Goal: Book appointment/travel/reservation

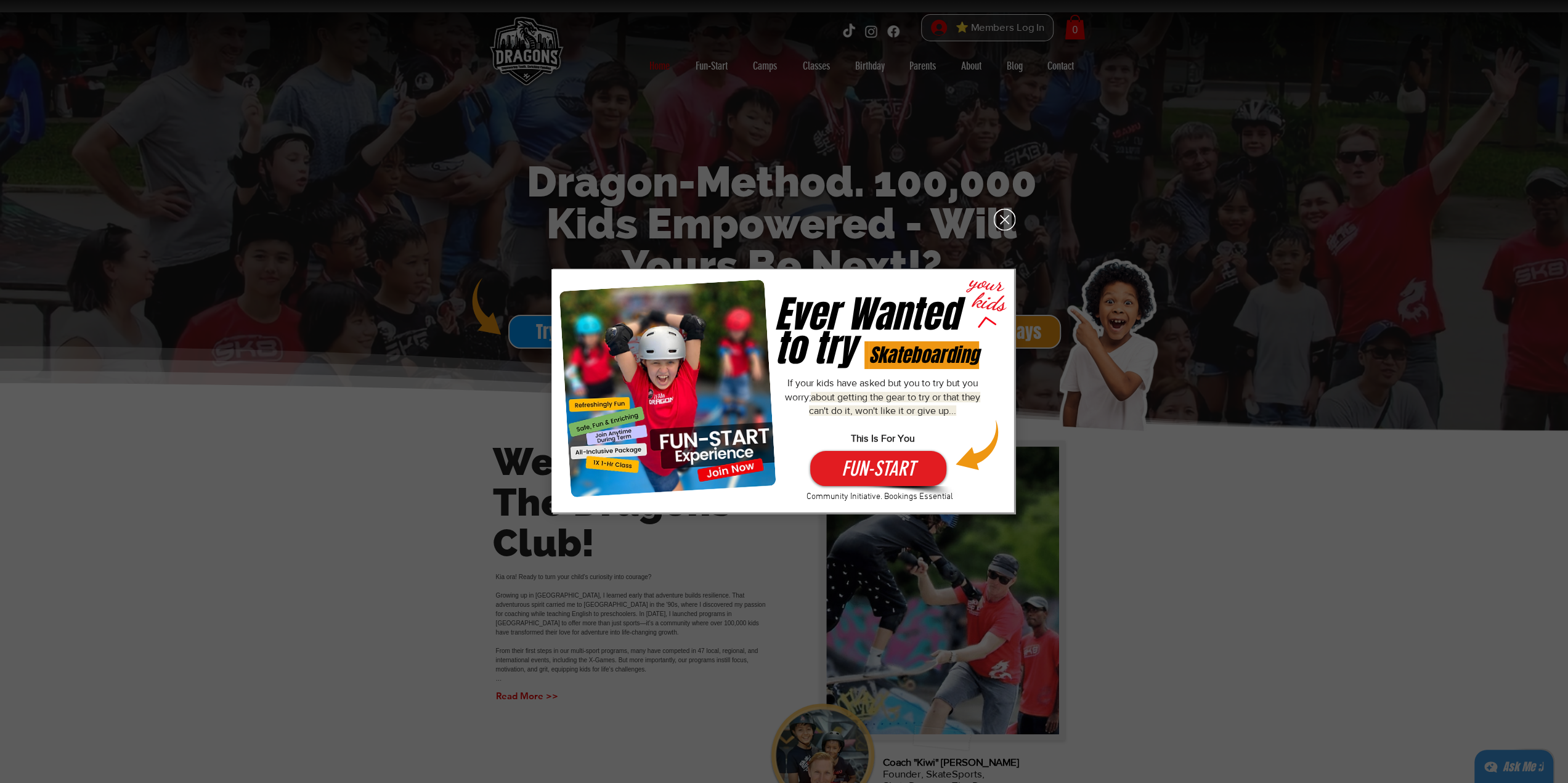
click at [1002, 223] on icon "Back to site" at bounding box center [1005, 220] width 22 height 22
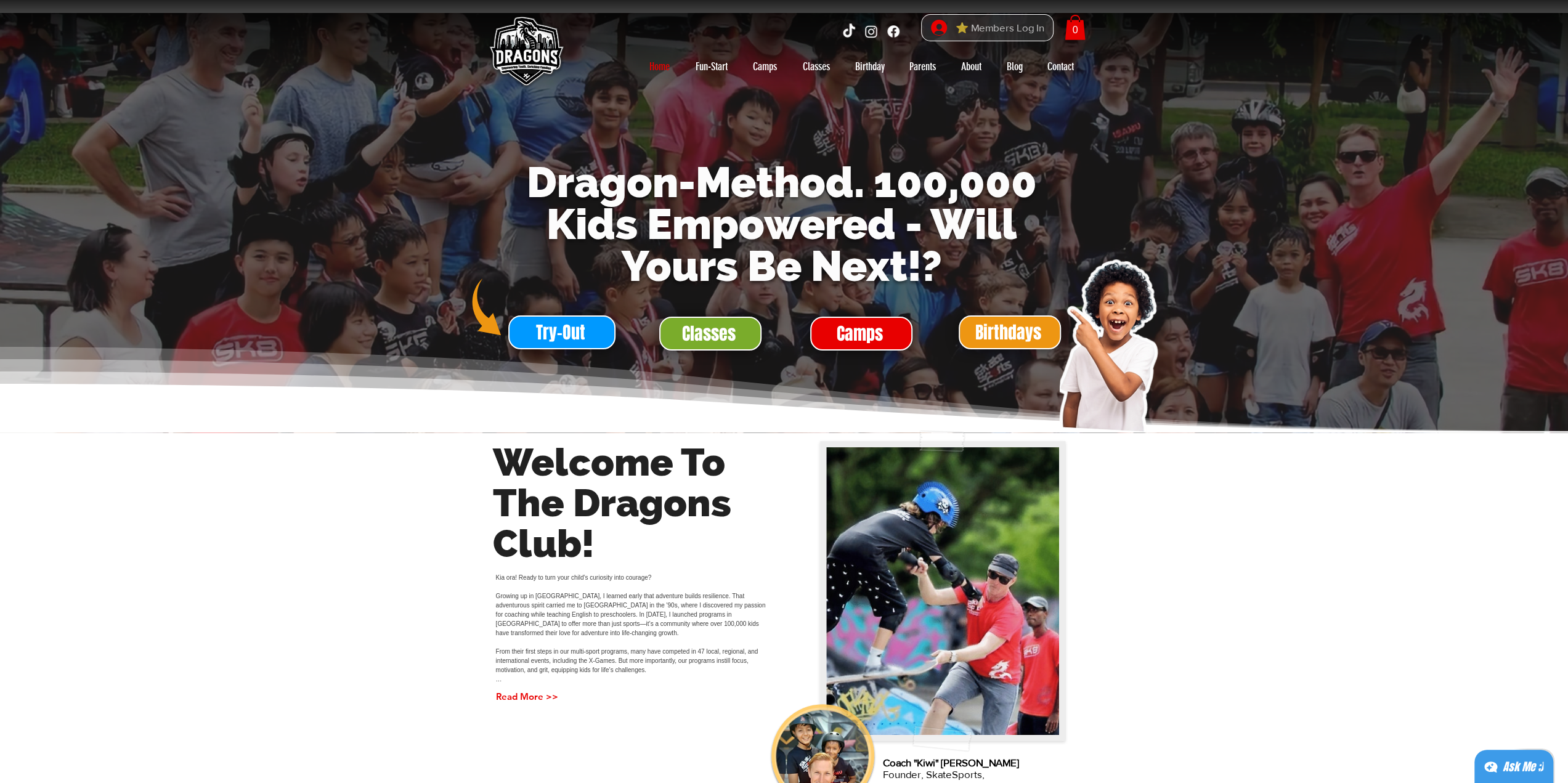
click at [1014, 28] on span "⭐ Members Log In" at bounding box center [1000, 28] width 97 height 19
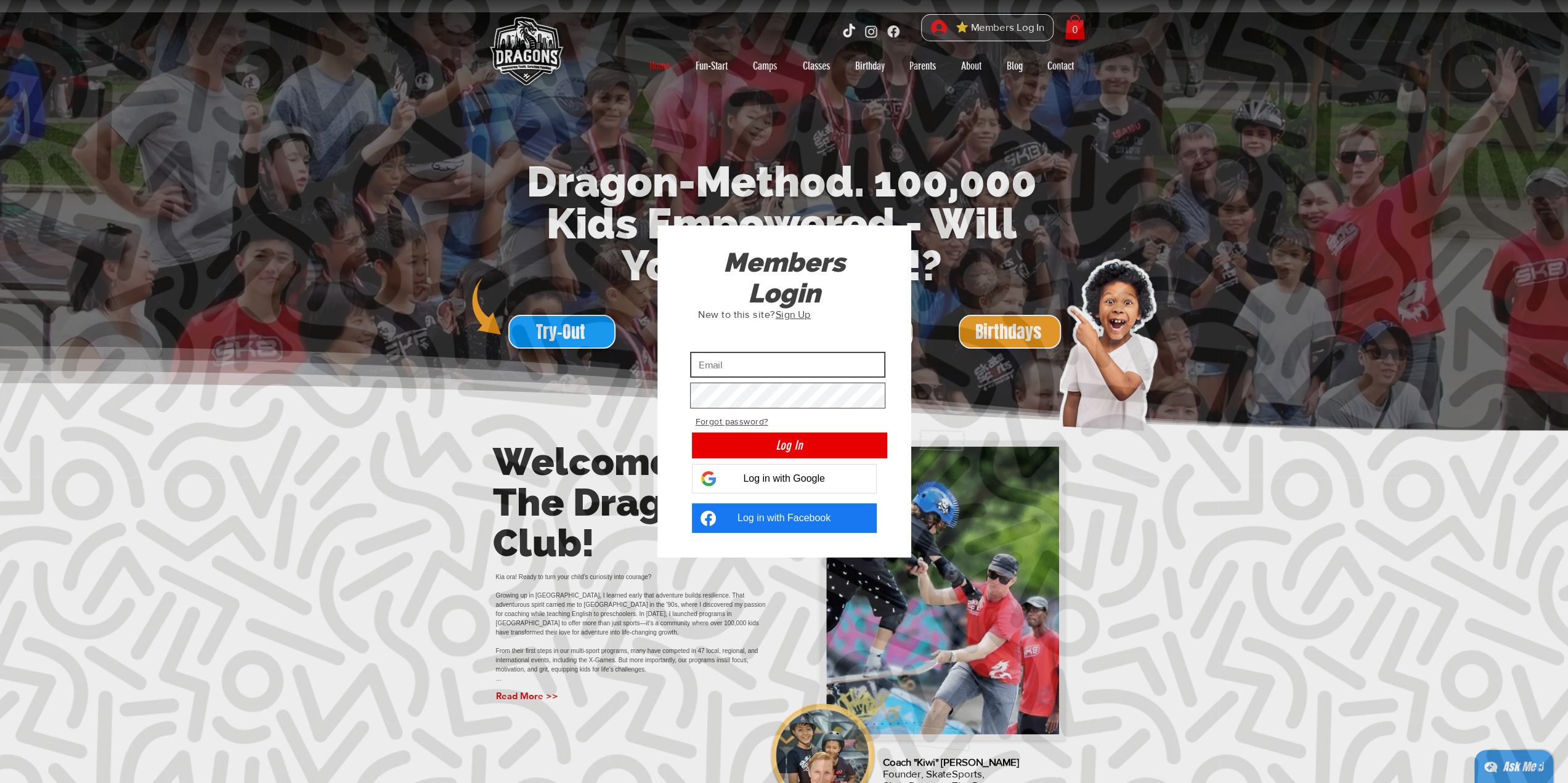
type input "[EMAIL_ADDRESS][DOMAIN_NAME]"
click at [842, 453] on button "Log In" at bounding box center [790, 446] width 195 height 26
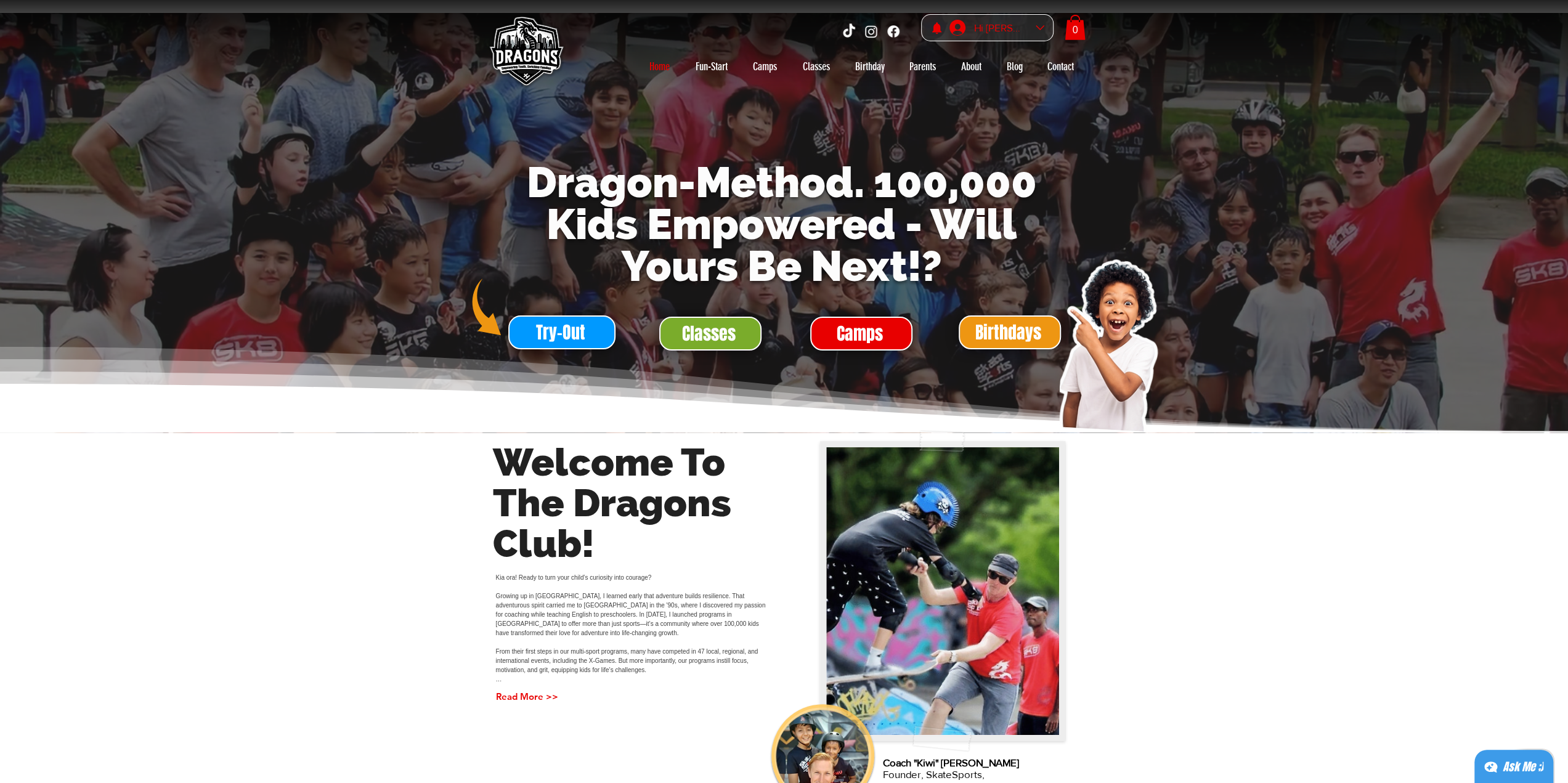
click at [1011, 28] on div "Hi [PERSON_NAME]" at bounding box center [1000, 28] width 61 height 19
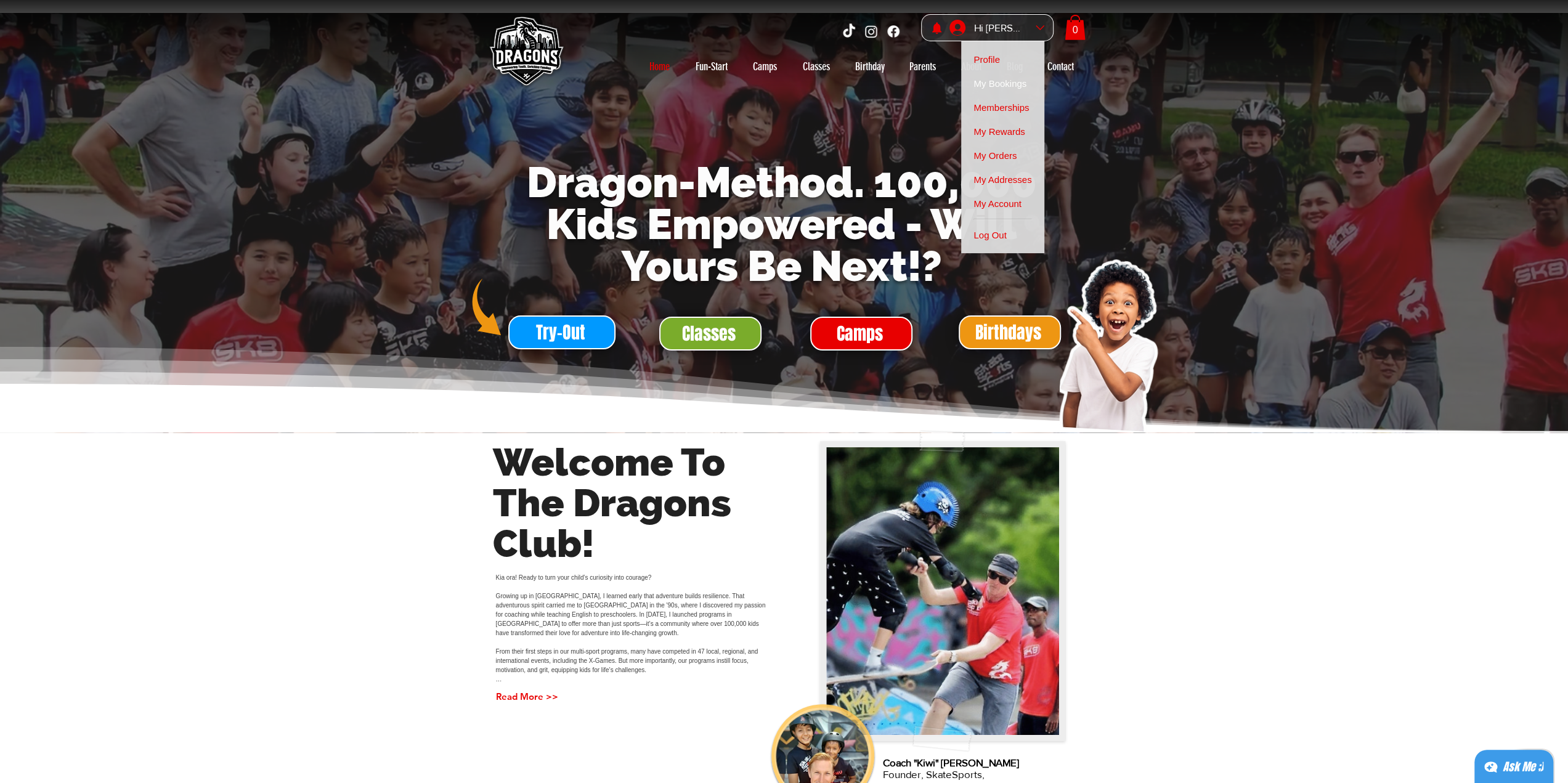
click at [1018, 83] on span "My Bookings" at bounding box center [1000, 83] width 53 height 24
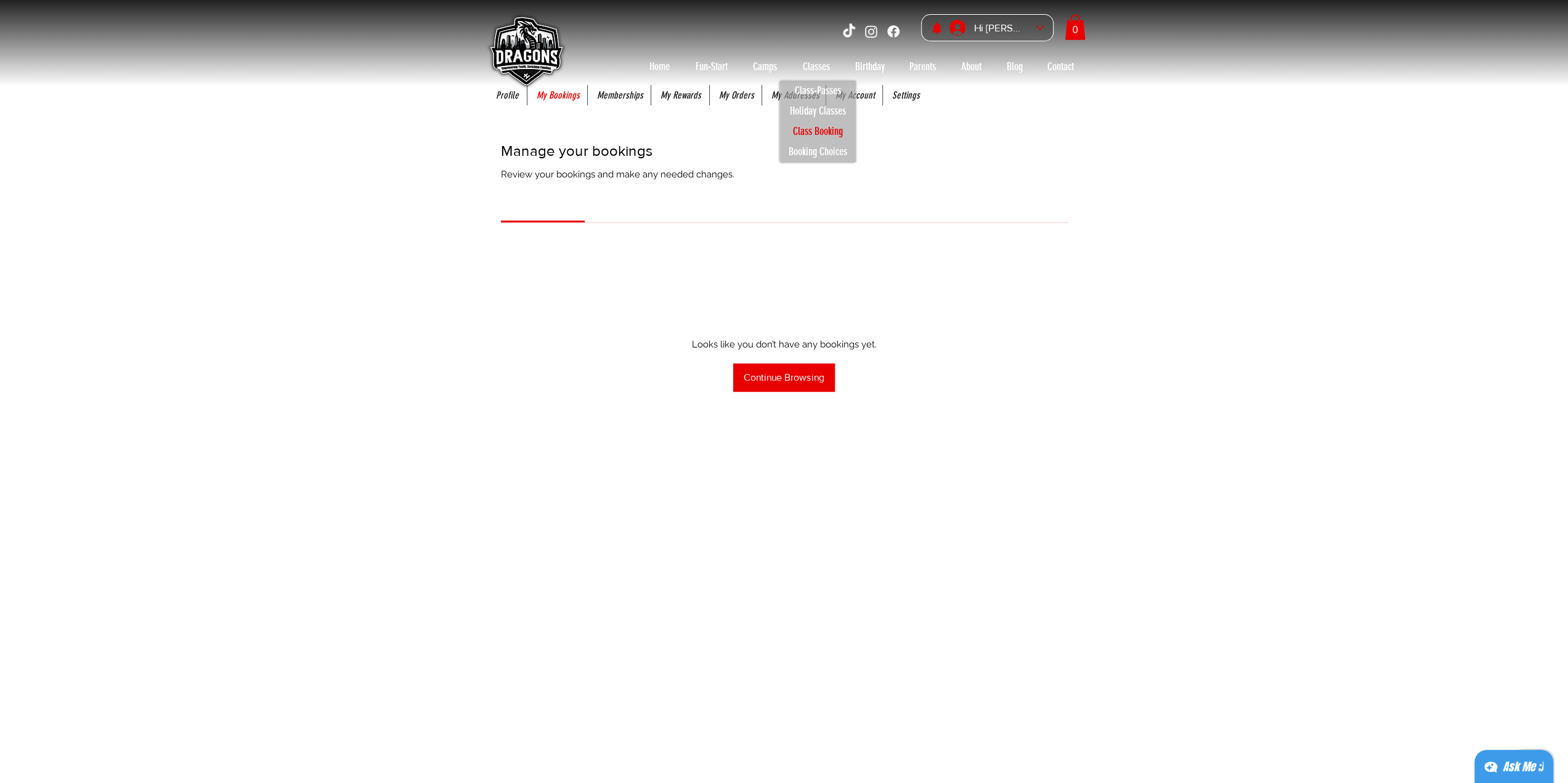
click at [826, 132] on p "Class Booking" at bounding box center [818, 131] width 61 height 20
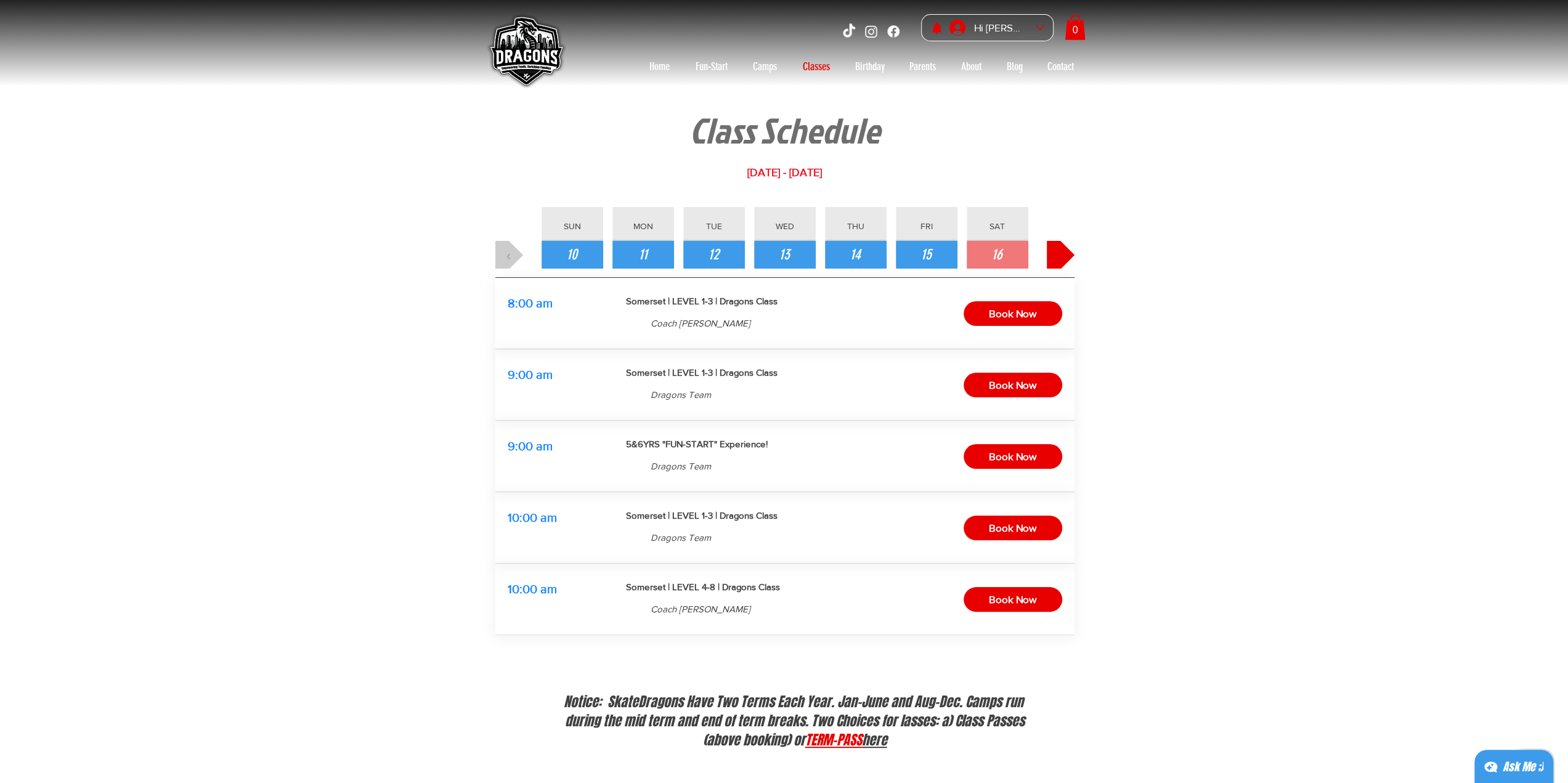
click at [1068, 257] on button "›" at bounding box center [1061, 255] width 28 height 28
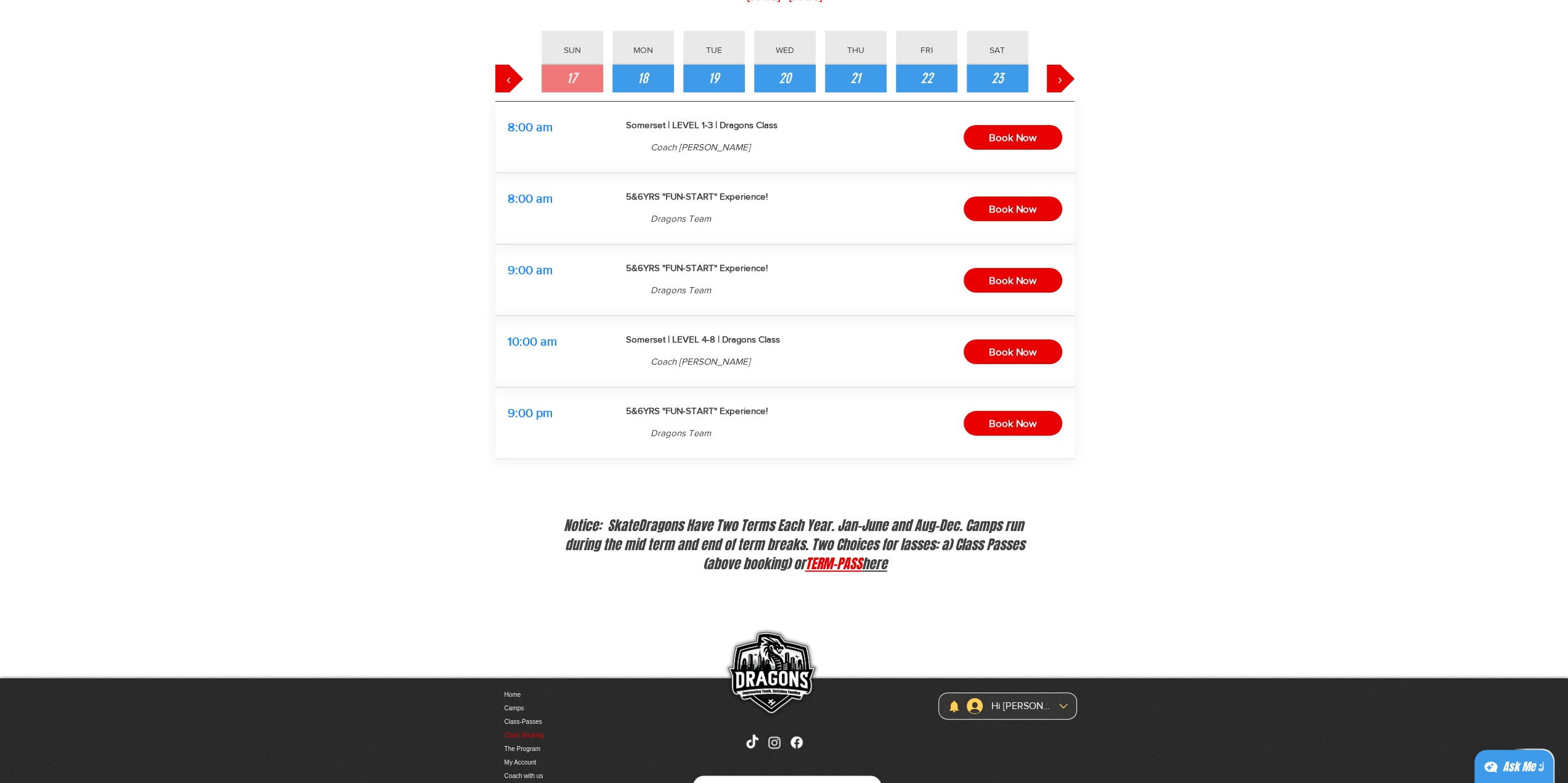
scroll to position [14, 0]
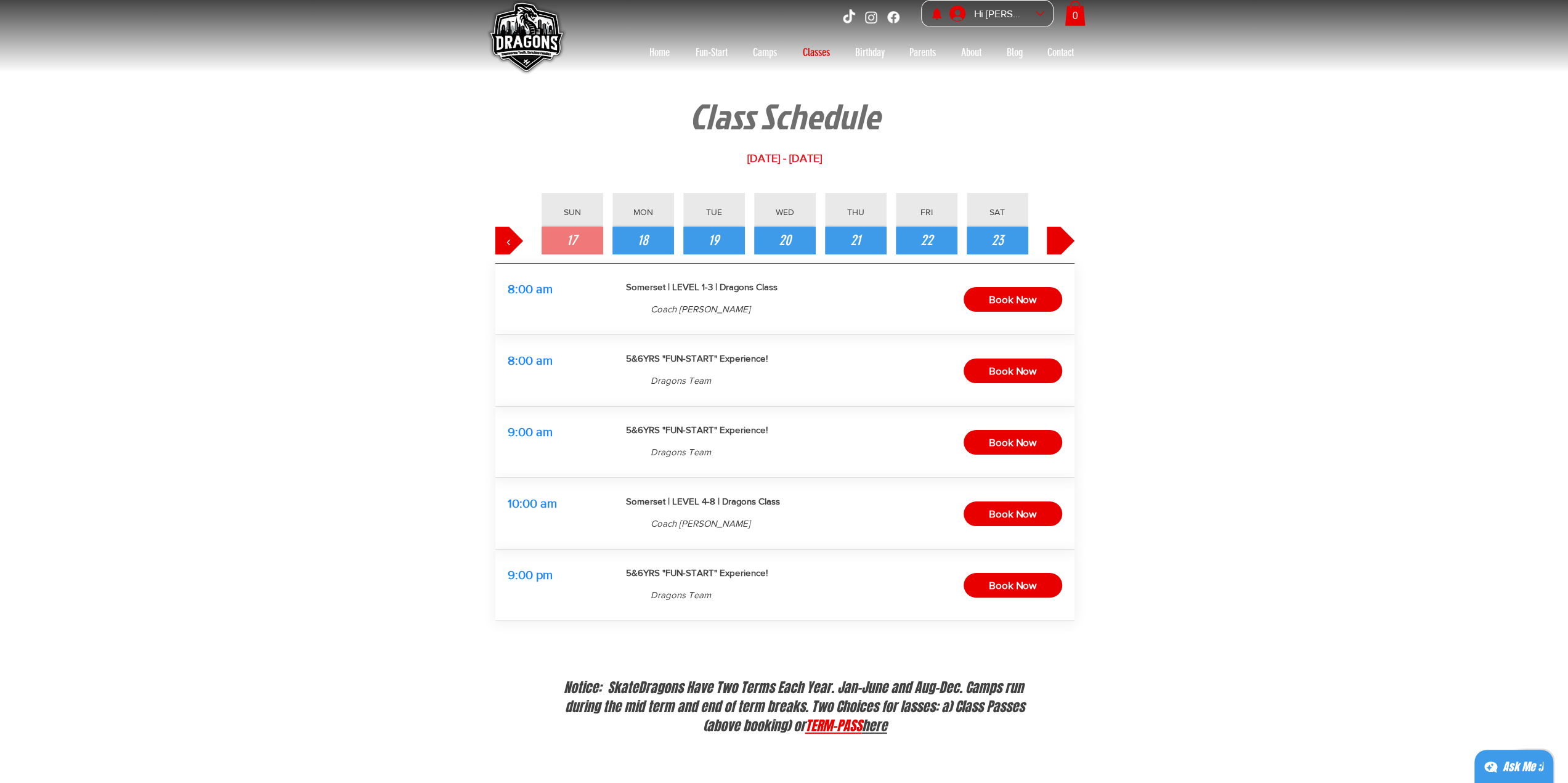
click at [1059, 247] on span "›" at bounding box center [1060, 240] width 5 height 21
click at [510, 243] on span "‹" at bounding box center [508, 240] width 5 height 21
